Goal: Find specific page/section: Find specific page/section

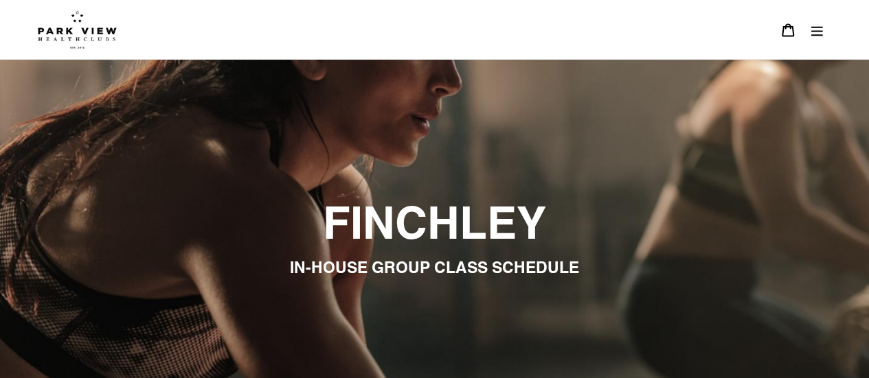
click at [823, 32] on icon "Menu" at bounding box center [817, 30] width 14 height 14
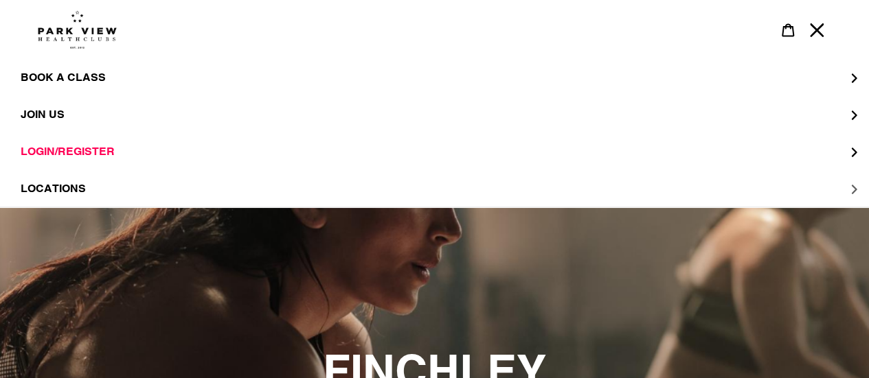
click at [59, 191] on span "LOCATIONS" at bounding box center [53, 189] width 65 height 14
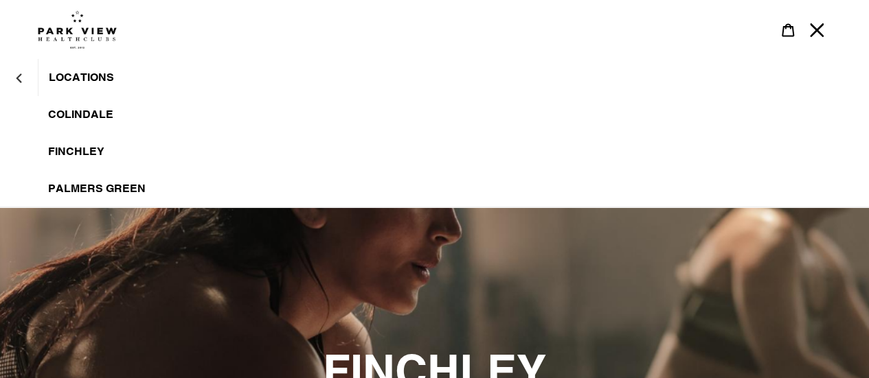
click at [73, 152] on span "Finchley" at bounding box center [76, 152] width 56 height 14
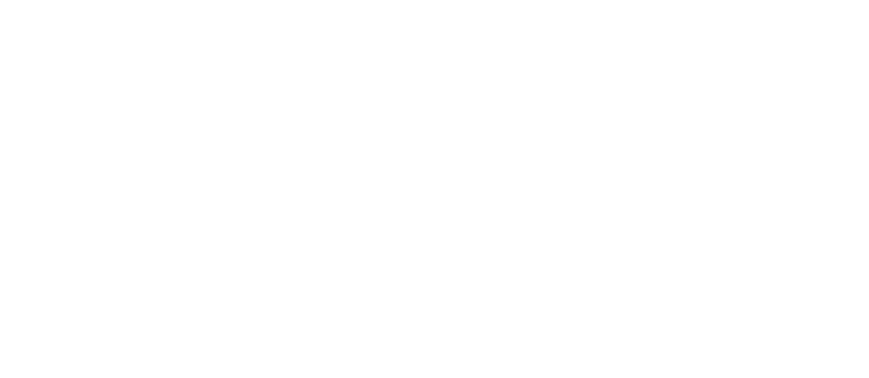
scroll to position [869, 0]
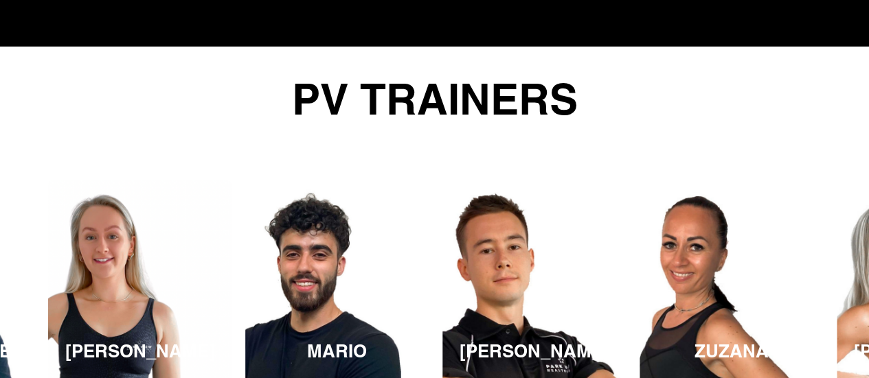
scroll to position [2255, 0]
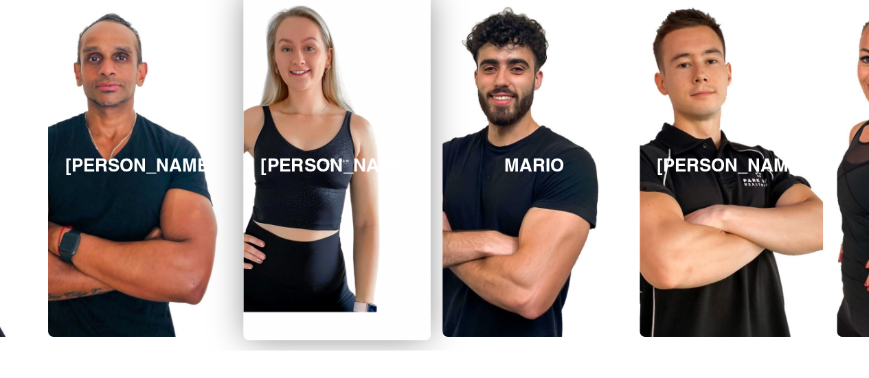
scroll to position [2271, 0]
